Goal: Task Accomplishment & Management: Complete application form

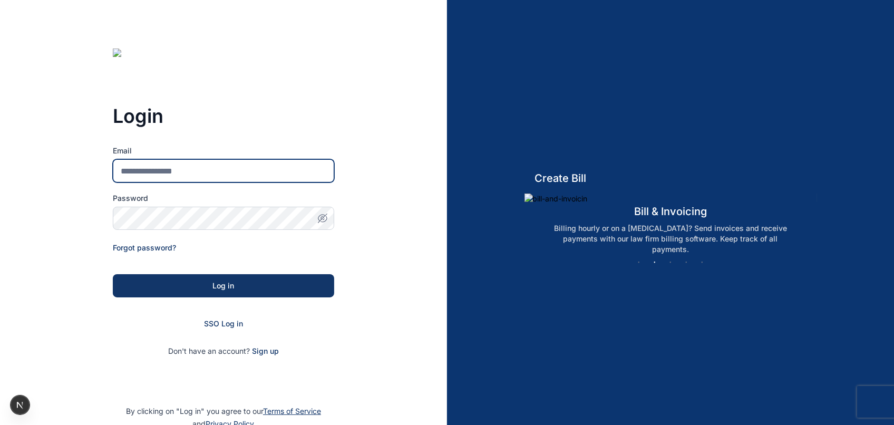
click at [206, 165] on input "Email" at bounding box center [223, 170] width 221 height 23
type input "**********"
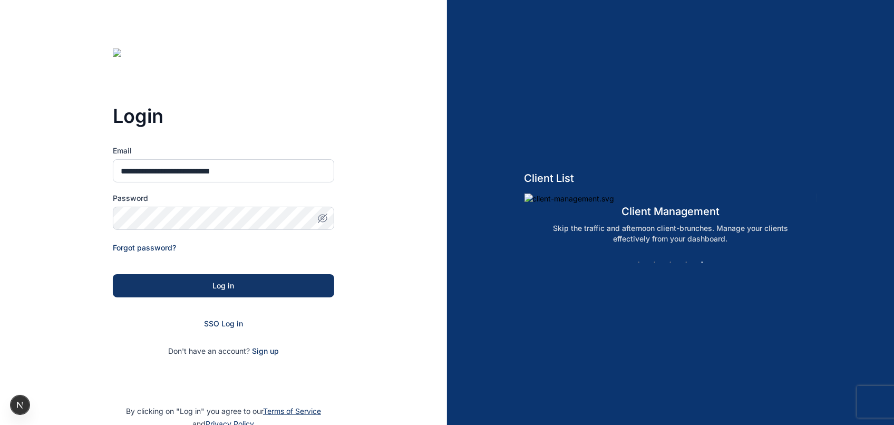
click at [319, 220] on icon "button" at bounding box center [322, 218] width 11 height 11
